Goal: Task Accomplishment & Management: Manage account settings

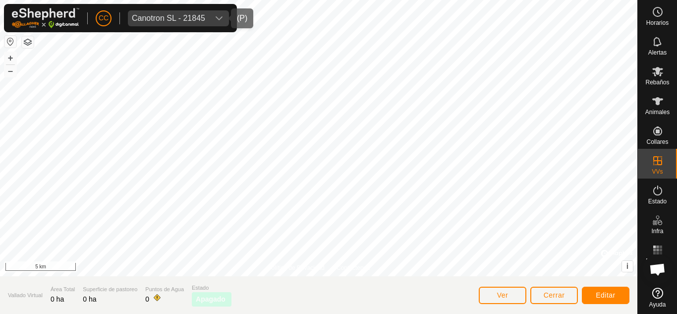
click at [192, 20] on div "Canotron SL - 21845" at bounding box center [168, 18] width 73 height 8
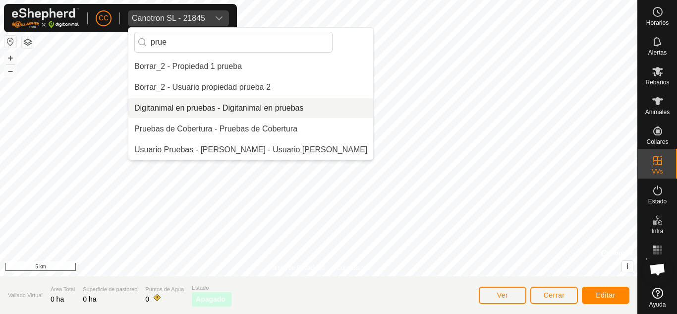
type input "prue"
click at [204, 105] on li "Digitanimal en pruebas - Digitanimal en pruebas" at bounding box center [250, 108] width 245 height 20
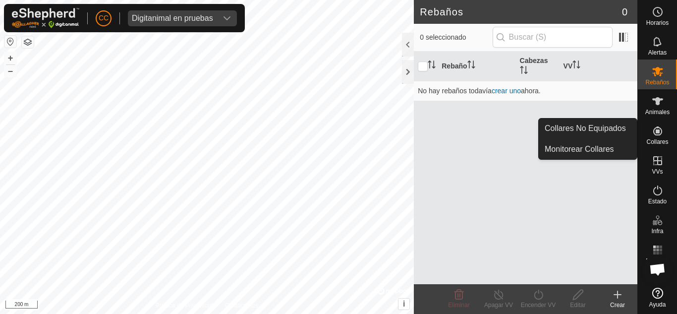
drag, startPoint x: 650, startPoint y: 119, endPoint x: 661, endPoint y: 131, distance: 16.1
click at [661, 131] on icon at bounding box center [657, 130] width 9 height 9
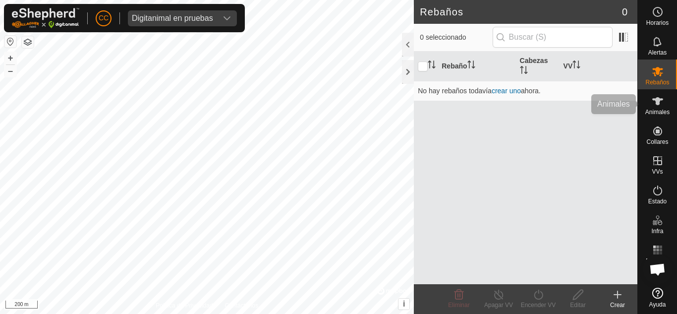
click at [647, 107] on div "Animales" at bounding box center [657, 104] width 39 height 30
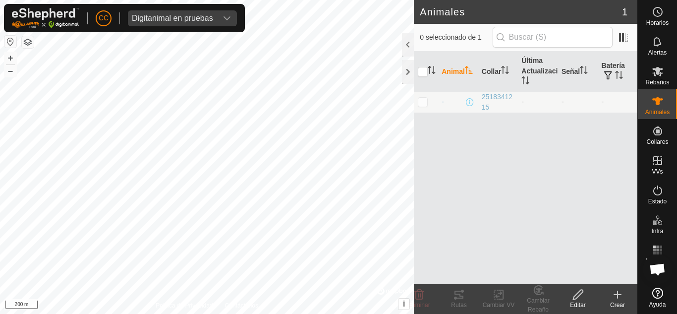
click at [619, 300] on div "Crear" at bounding box center [617, 304] width 40 height 9
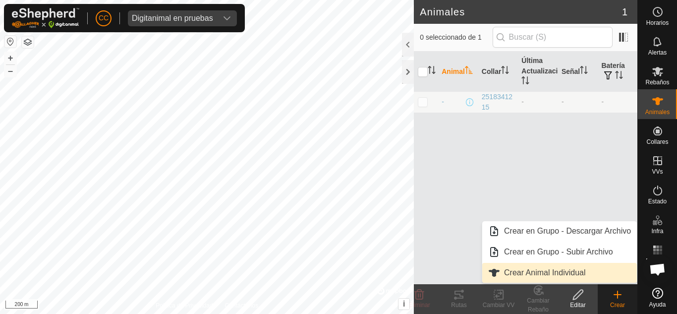
click at [540, 269] on link "Crear Animal Individual" at bounding box center [559, 273] width 155 height 20
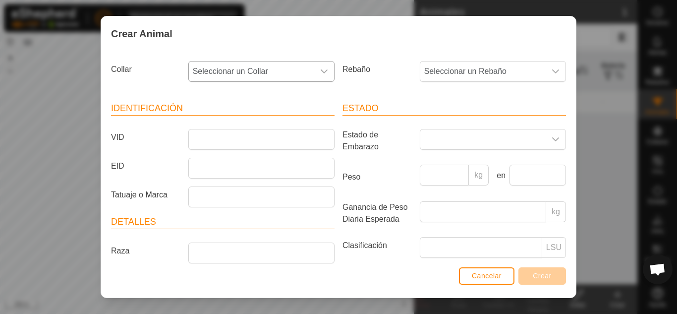
click at [287, 66] on span "Seleccionar un Collar" at bounding box center [251, 71] width 125 height 20
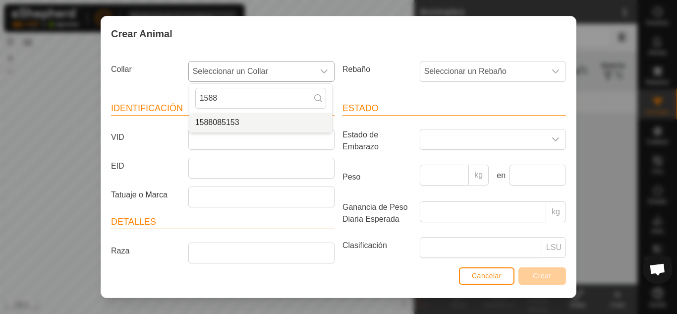
type input "1588"
click at [224, 121] on li "1588085153" at bounding box center [260, 122] width 143 height 20
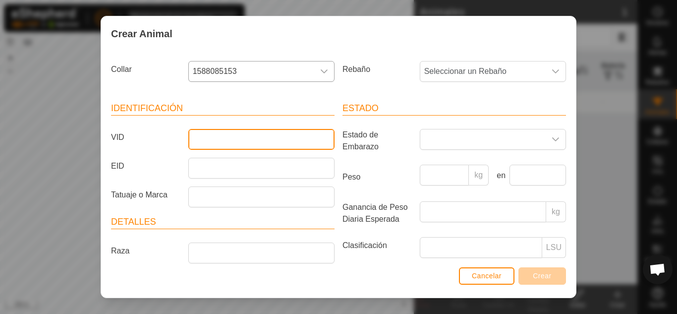
click at [234, 141] on input "VID" at bounding box center [261, 139] width 146 height 21
type input "Prueba"
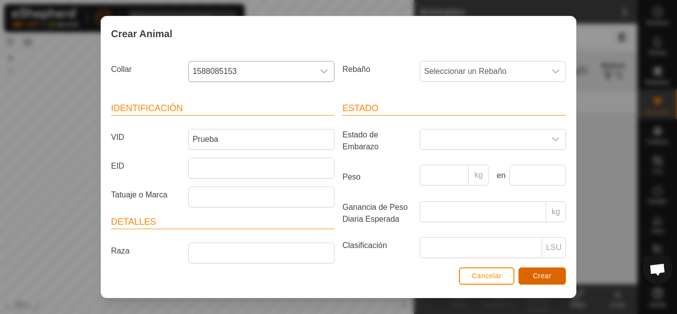
click at [550, 274] on span "Crear" at bounding box center [542, 275] width 19 height 8
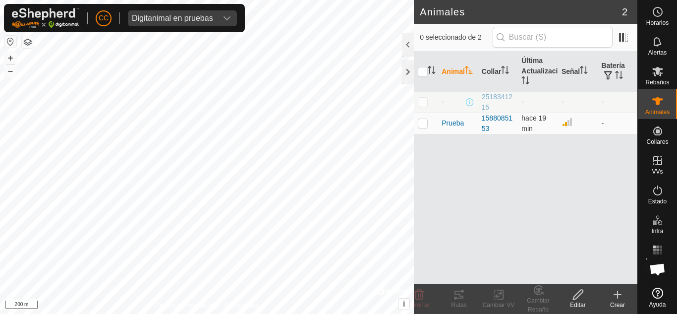
click at [425, 99] on p-checkbox at bounding box center [423, 102] width 10 height 8
checkbox input "true"
click at [428, 296] on delete-svg-icon at bounding box center [419, 294] width 40 height 12
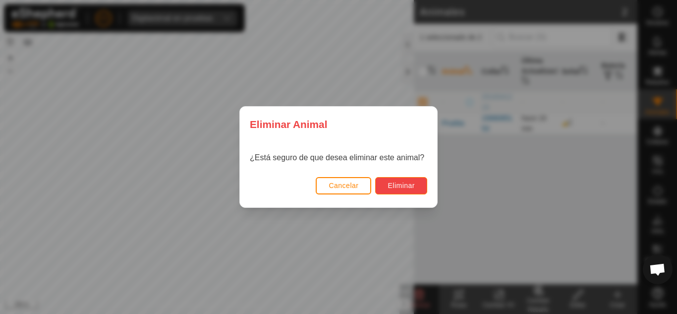
click at [404, 185] on span "Eliminar" at bounding box center [400, 185] width 27 height 8
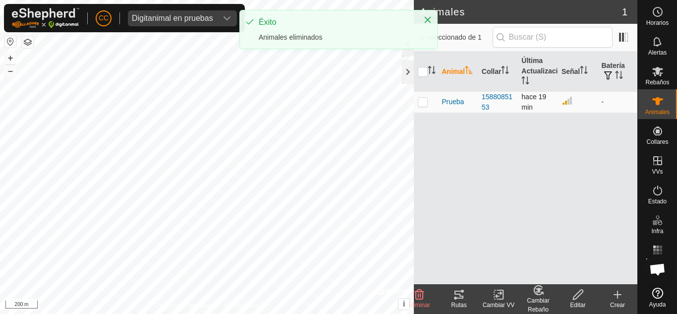
click at [425, 99] on p-checkbox at bounding box center [423, 102] width 10 height 8
checkbox input "true"
click at [501, 291] on icon at bounding box center [498, 294] width 12 height 12
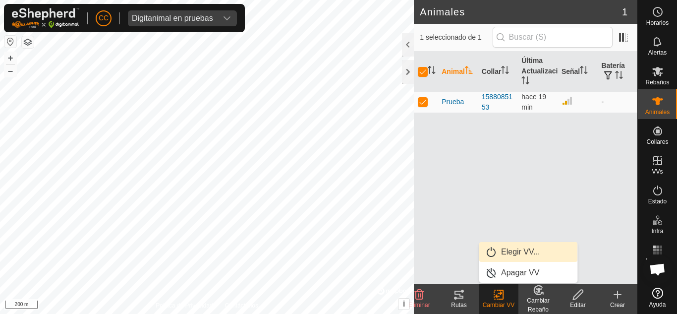
click at [511, 251] on link "Elegir VV..." at bounding box center [528, 252] width 98 height 20
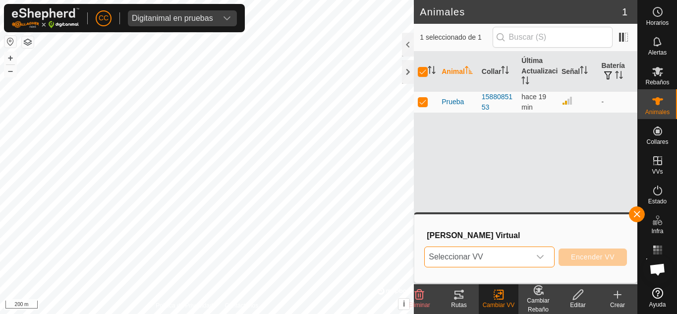
click at [523, 254] on span "Seleccionar VV" at bounding box center [478, 257] width 106 height 20
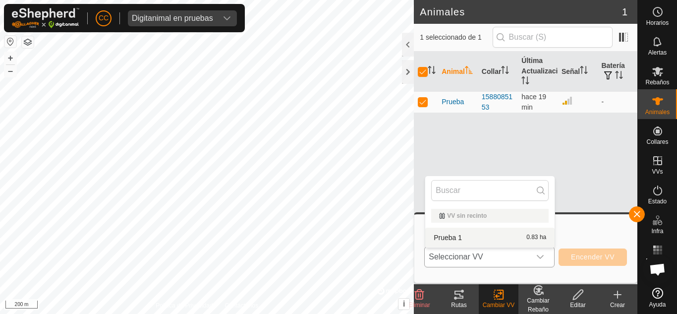
click at [497, 235] on li "Prueba 1 0.83 ha" at bounding box center [489, 237] width 129 height 20
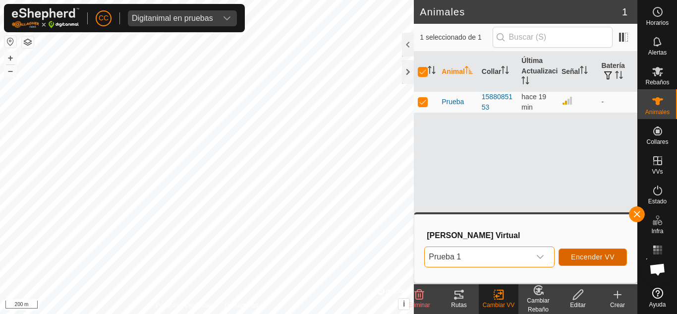
click at [602, 258] on span "Encender VV" at bounding box center [593, 257] width 44 height 8
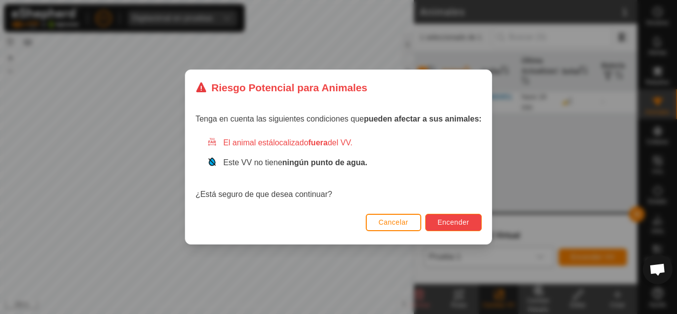
click at [443, 224] on span "Encender" at bounding box center [453, 222] width 32 height 8
